Goal: Navigation & Orientation: Find specific page/section

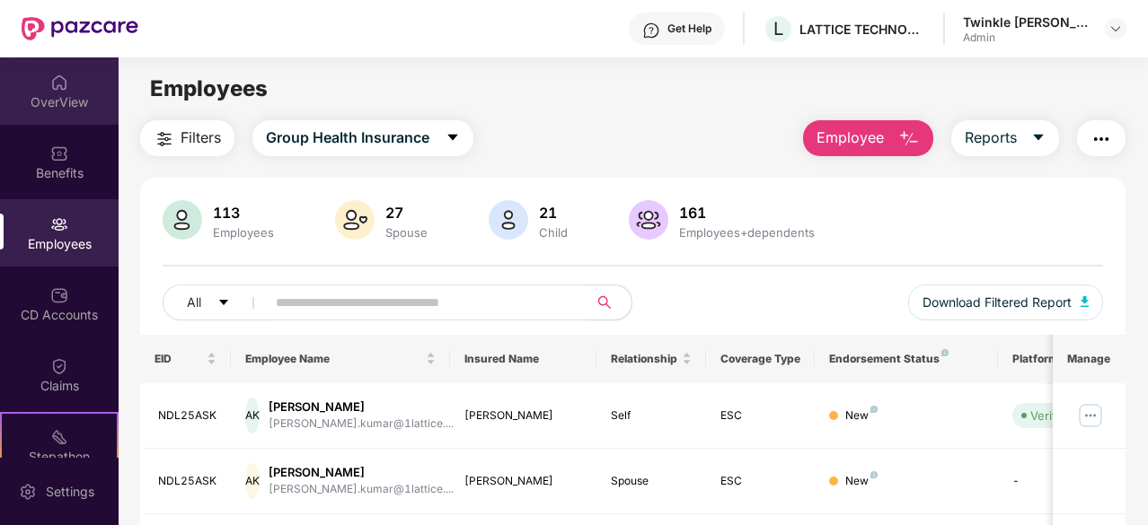
click at [32, 105] on div "OverView" at bounding box center [59, 102] width 119 height 18
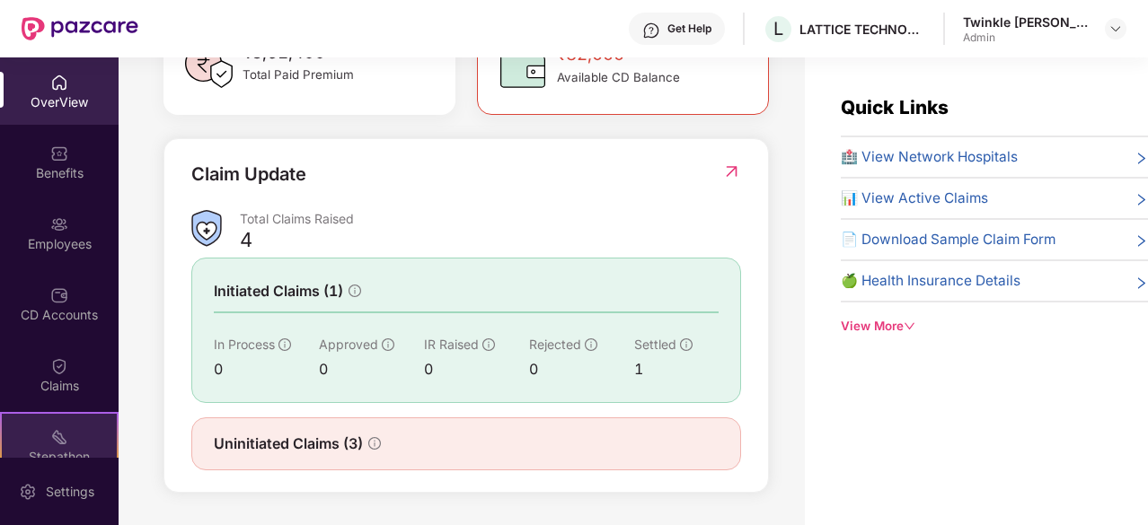
scroll to position [166, 0]
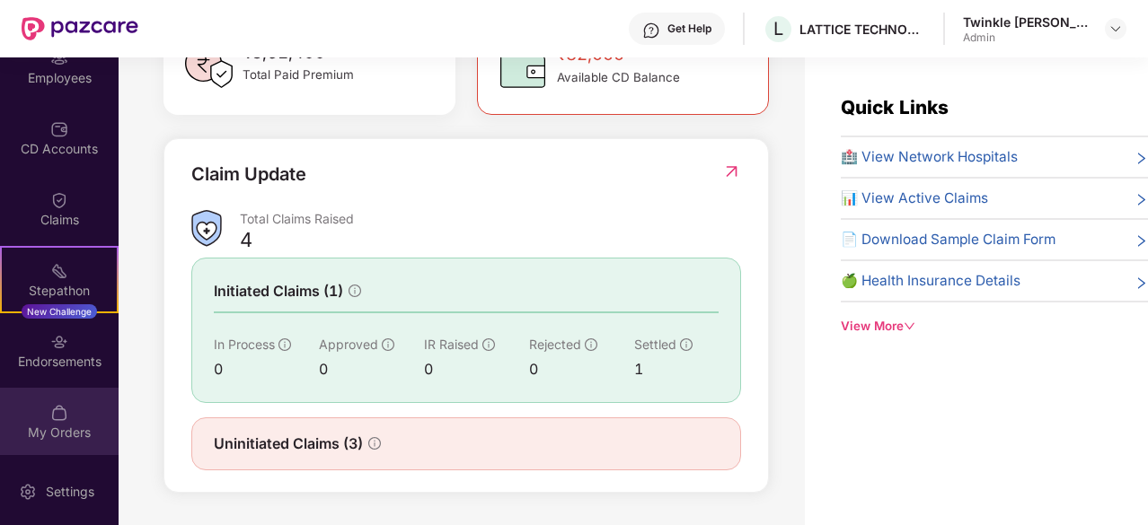
click at [69, 420] on div "My Orders" at bounding box center [59, 421] width 119 height 67
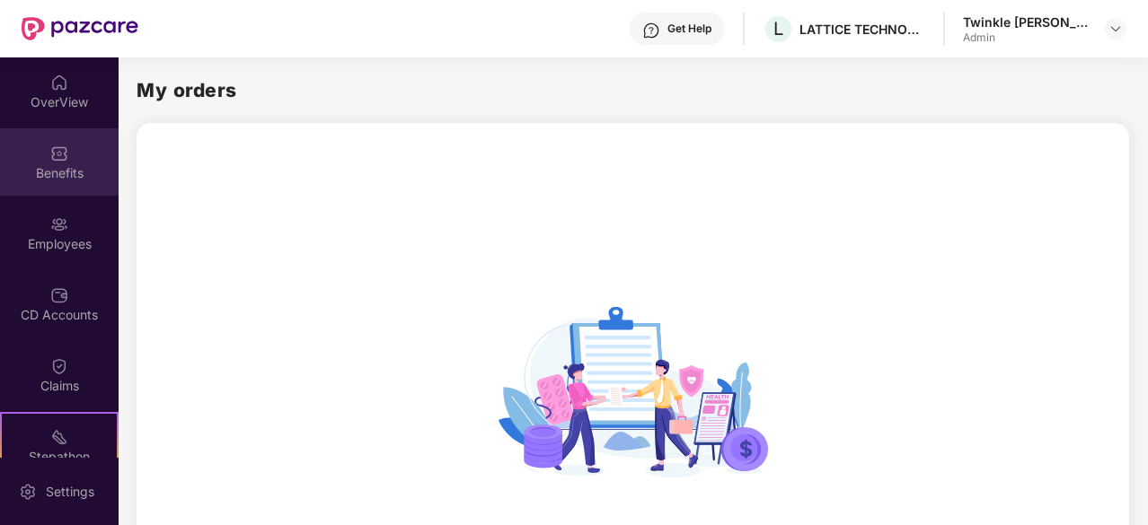
click at [61, 161] on img at bounding box center [59, 154] width 18 height 18
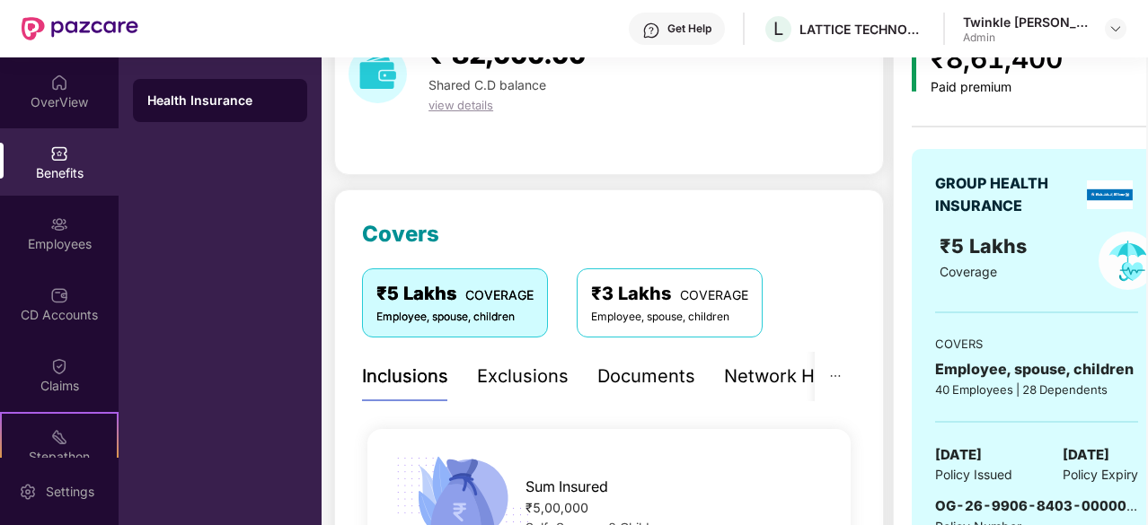
scroll to position [101, 0]
